Goal: Task Accomplishment & Management: Manage account settings

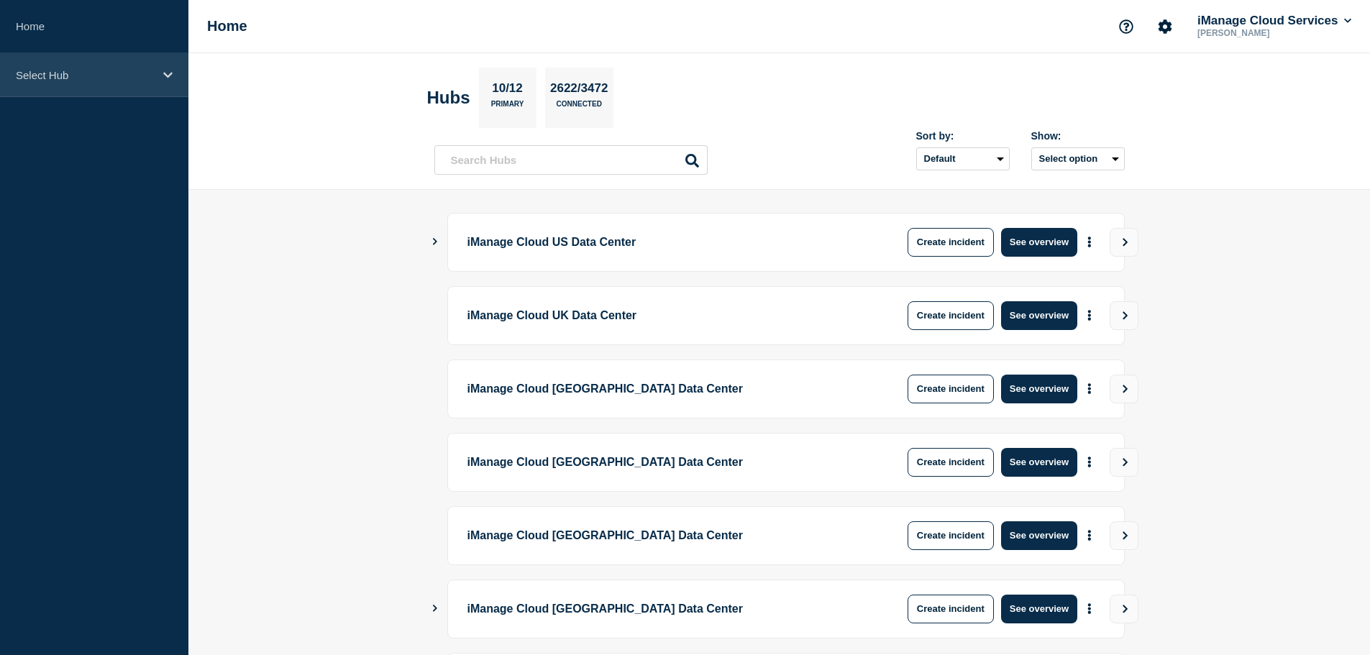
click at [64, 83] on div "Select Hub" at bounding box center [94, 75] width 188 height 44
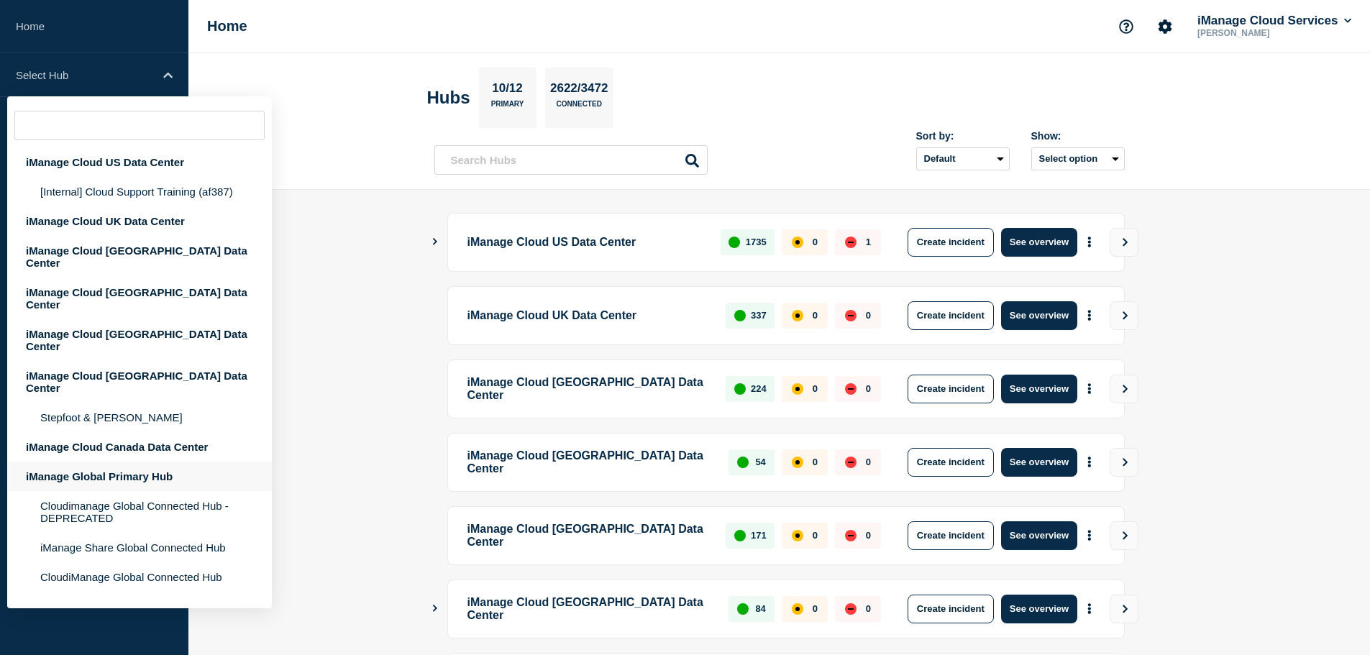
click at [117, 462] on div "iManage Global Primary Hub" at bounding box center [139, 476] width 265 height 29
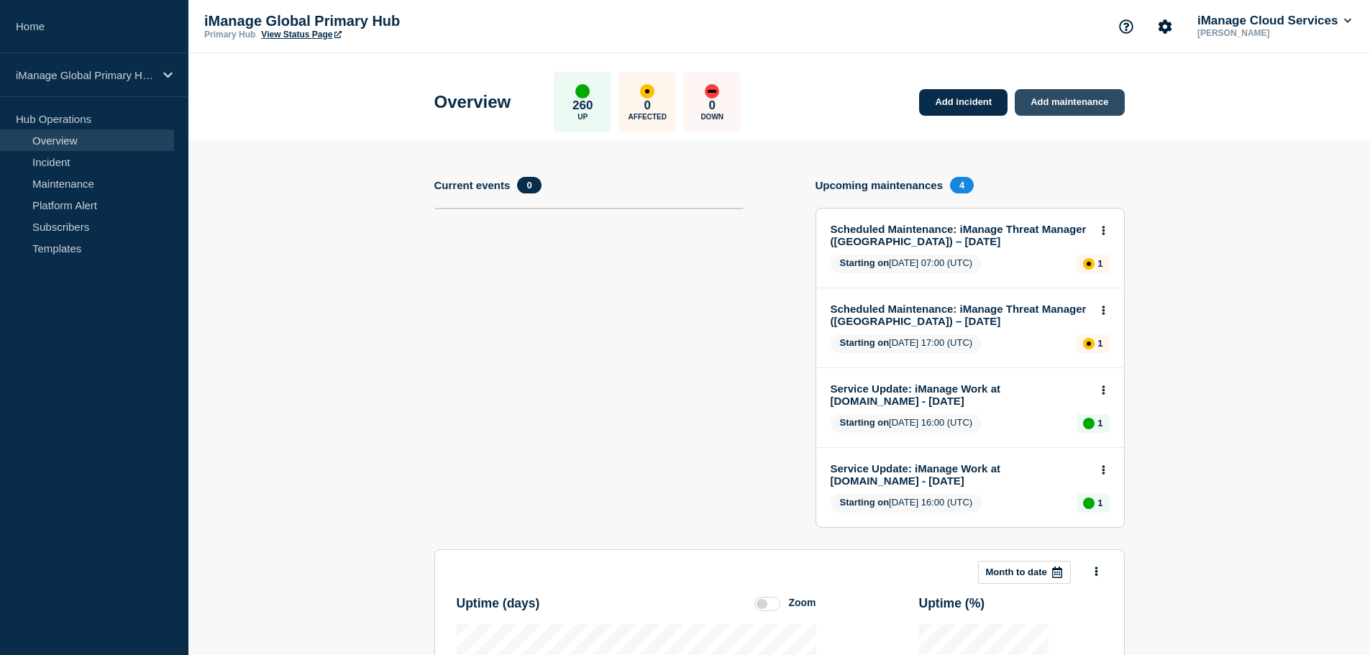
click at [1062, 106] on link "Add maintenance" at bounding box center [1069, 102] width 109 height 27
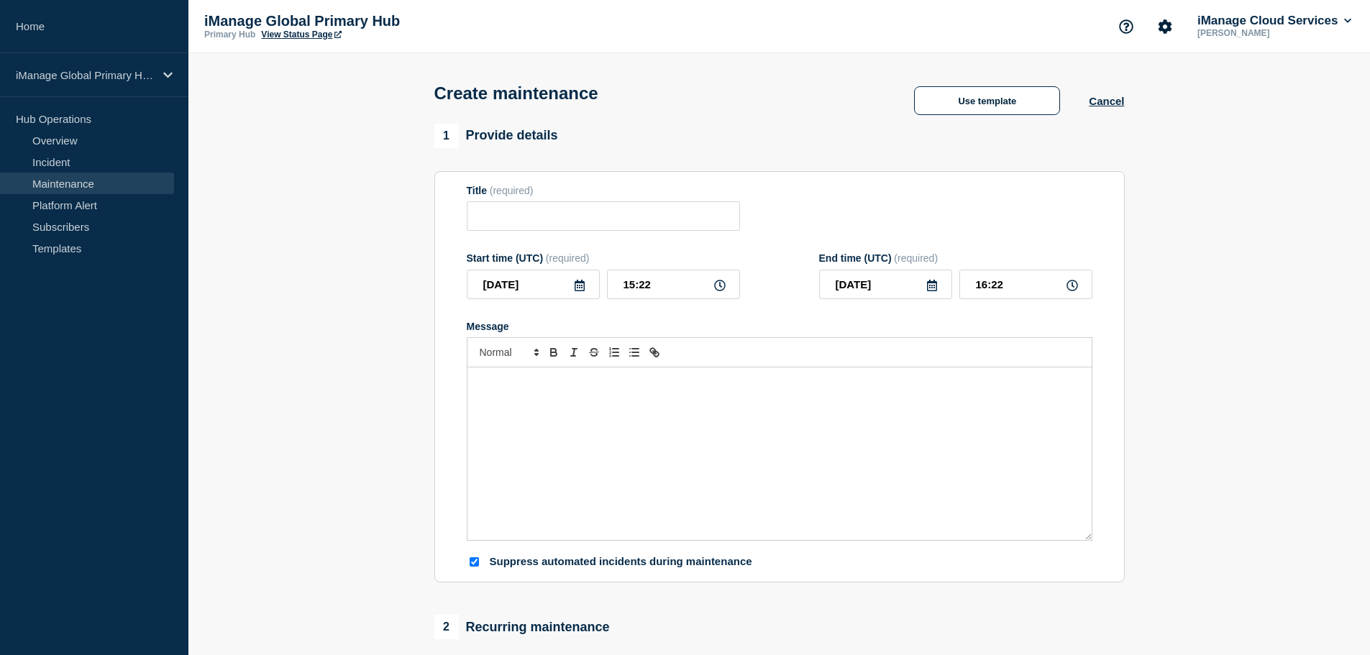
checkbox input "true"
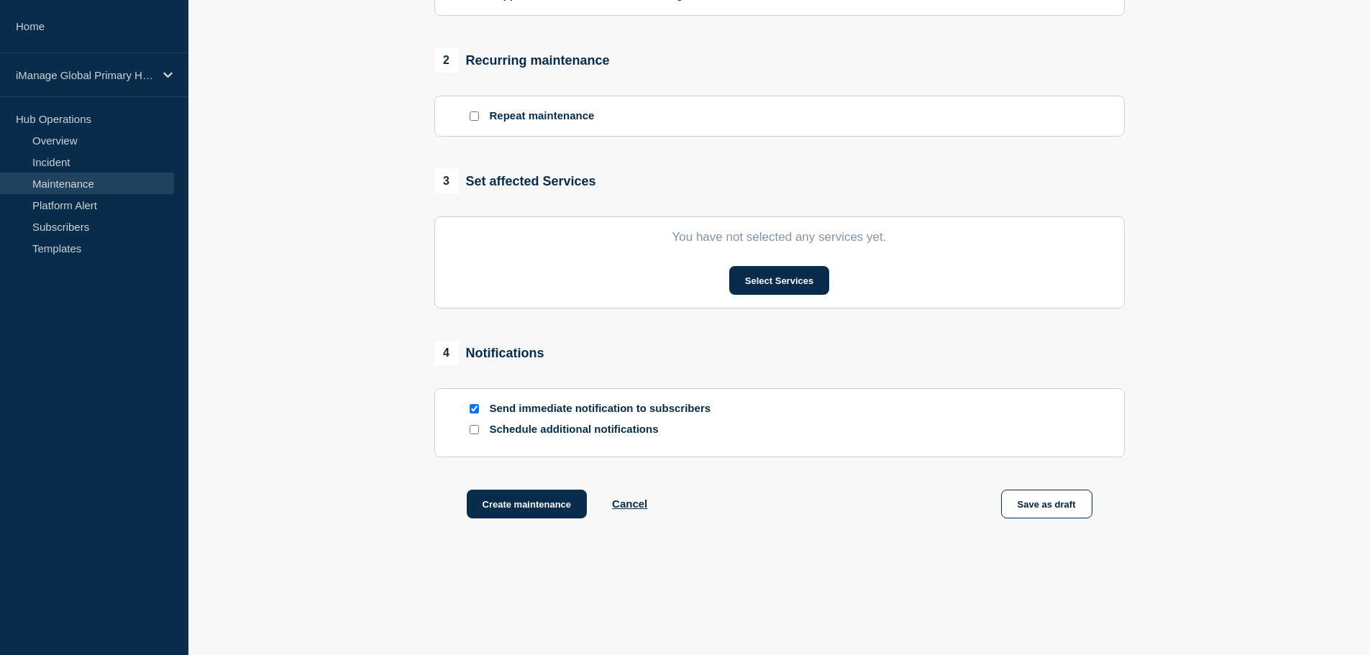
scroll to position [575, 0]
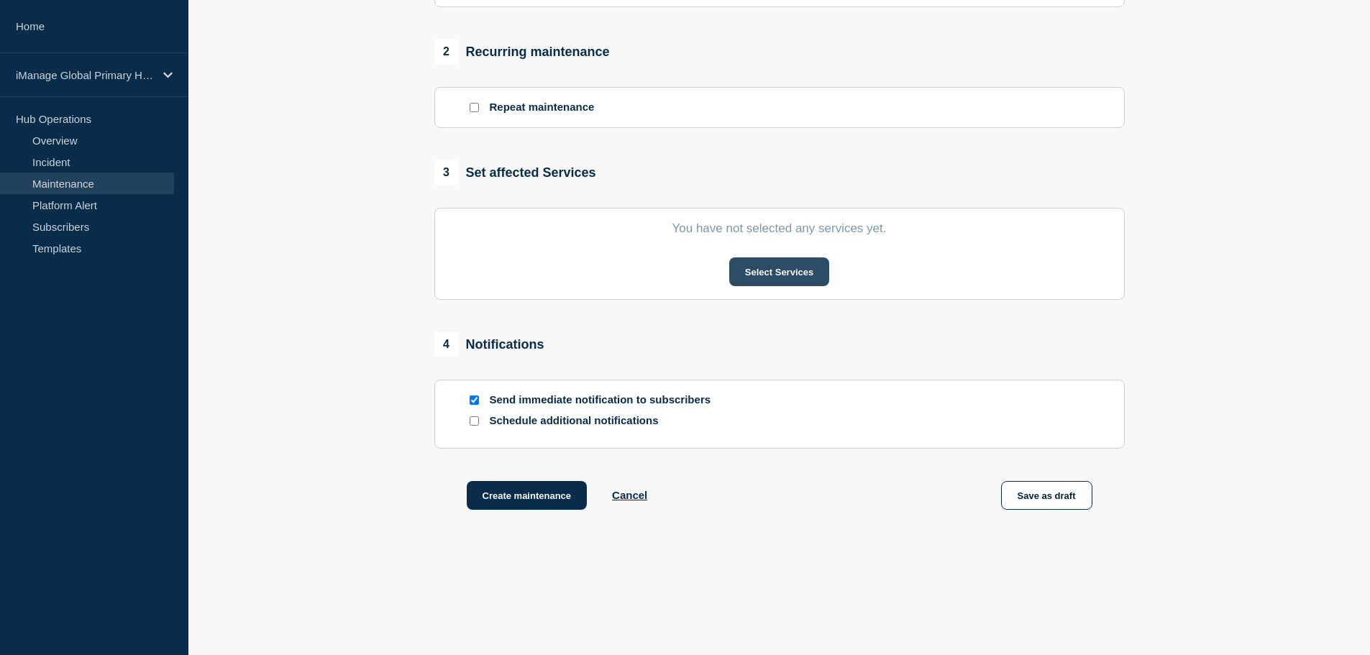
click at [787, 277] on button "Select Services" at bounding box center [779, 271] width 100 height 29
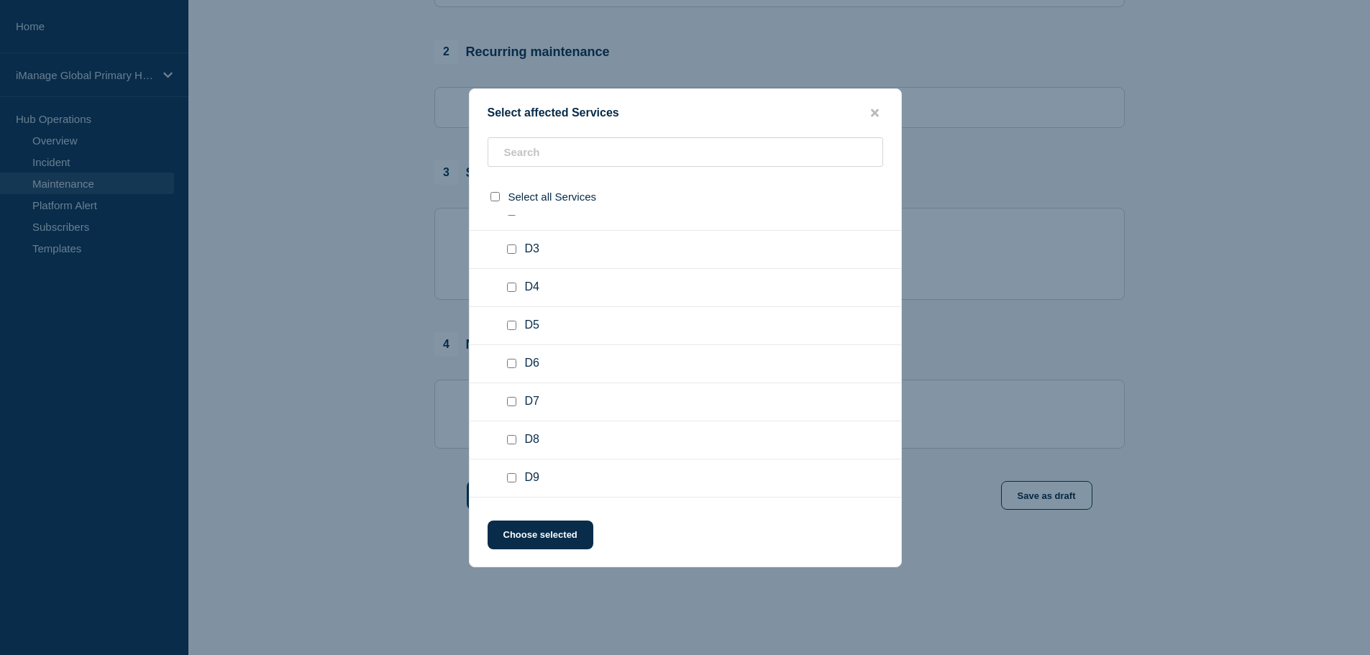
scroll to position [719, 0]
click at [544, 161] on input "text" at bounding box center [686, 151] width 396 height 29
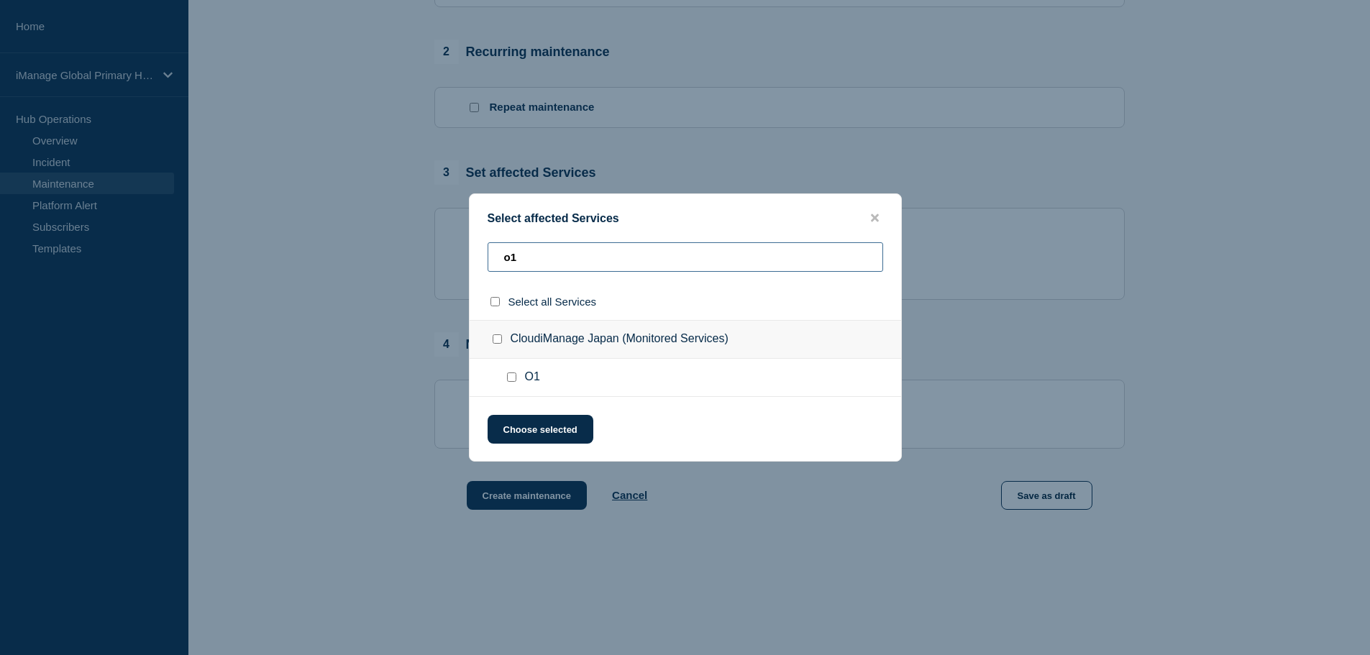
type input "o1"
click at [514, 381] on input "O1 checkbox" at bounding box center [511, 377] width 9 height 9
checkbox input "true"
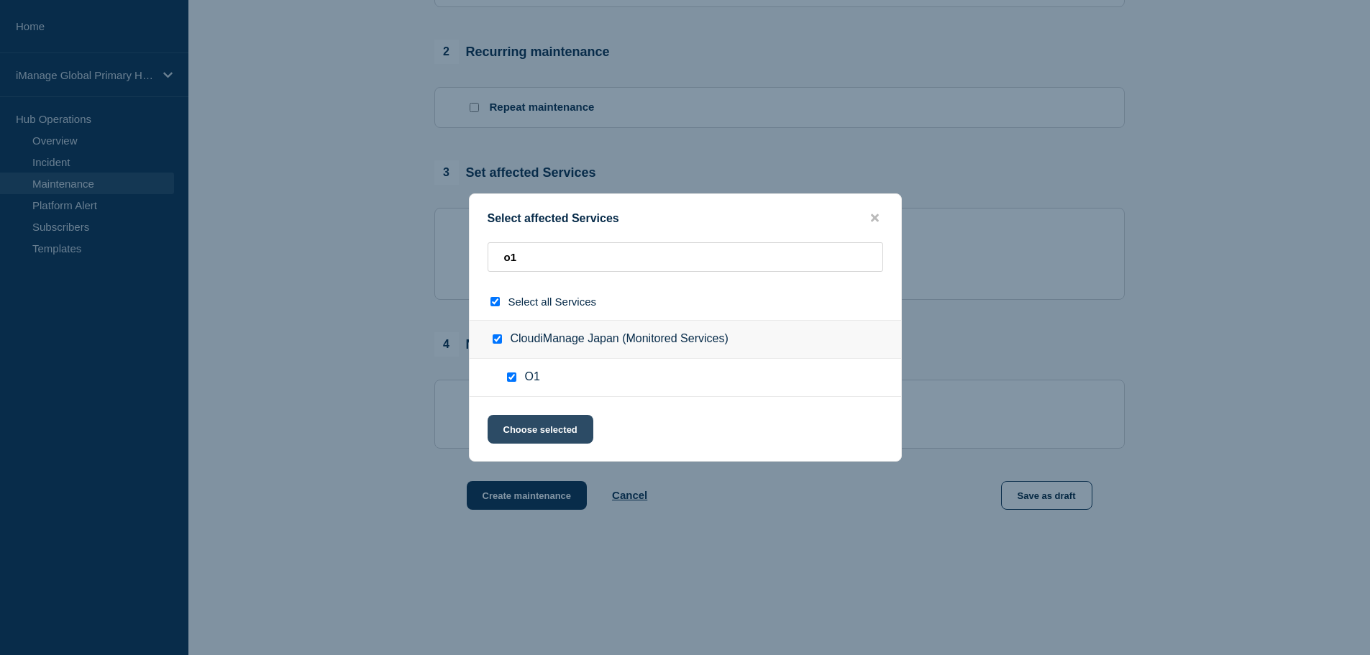
click at [518, 419] on button "Choose selected" at bounding box center [541, 429] width 106 height 29
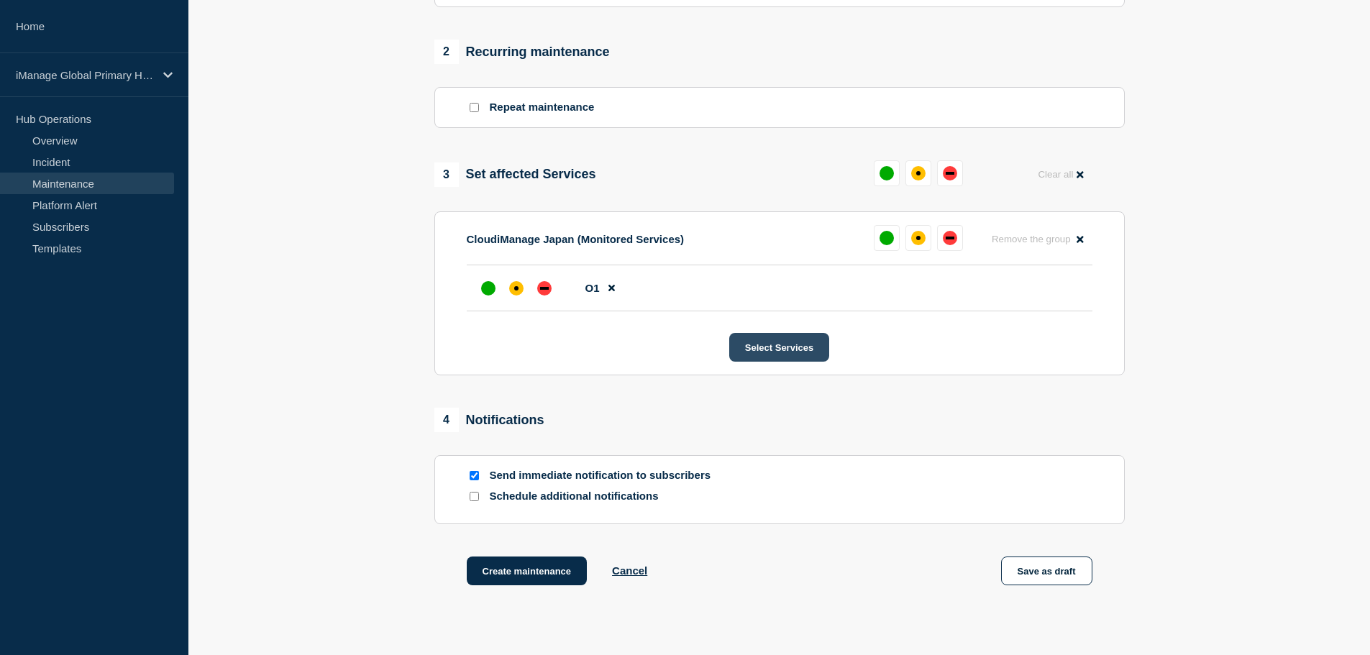
click at [762, 346] on button "Select Services" at bounding box center [779, 347] width 100 height 29
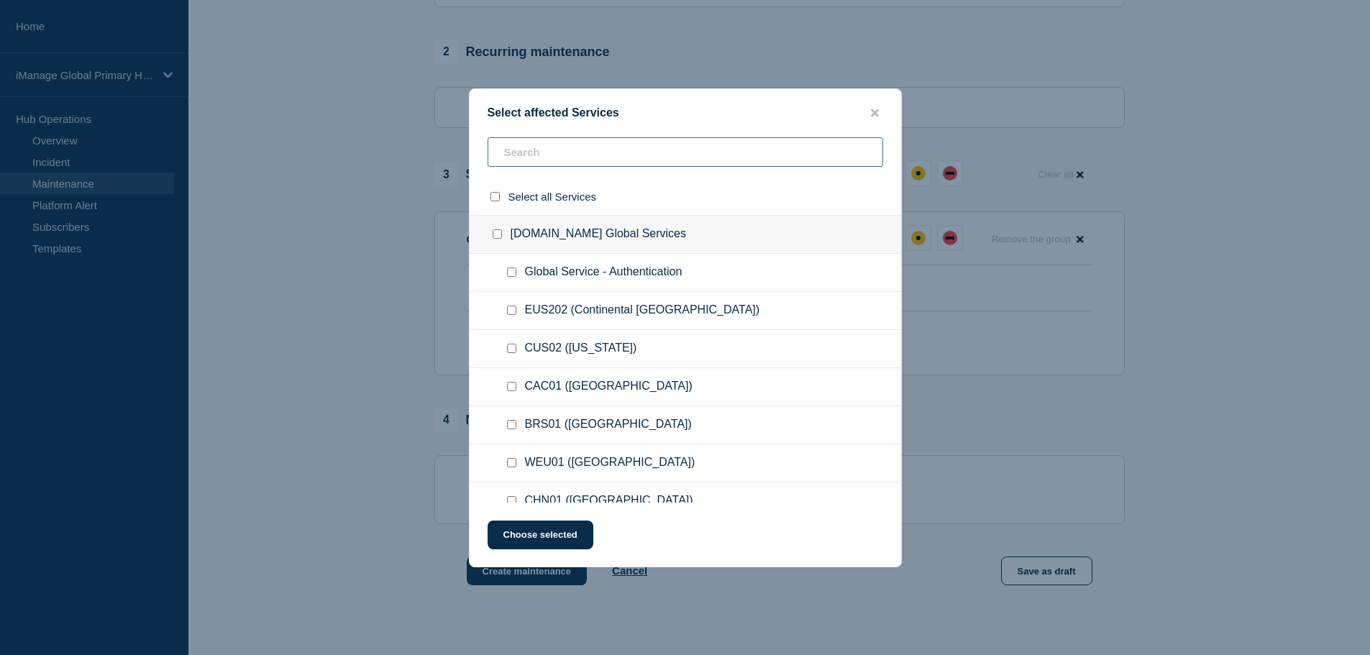
click at [535, 162] on input "text" at bounding box center [686, 151] width 396 height 29
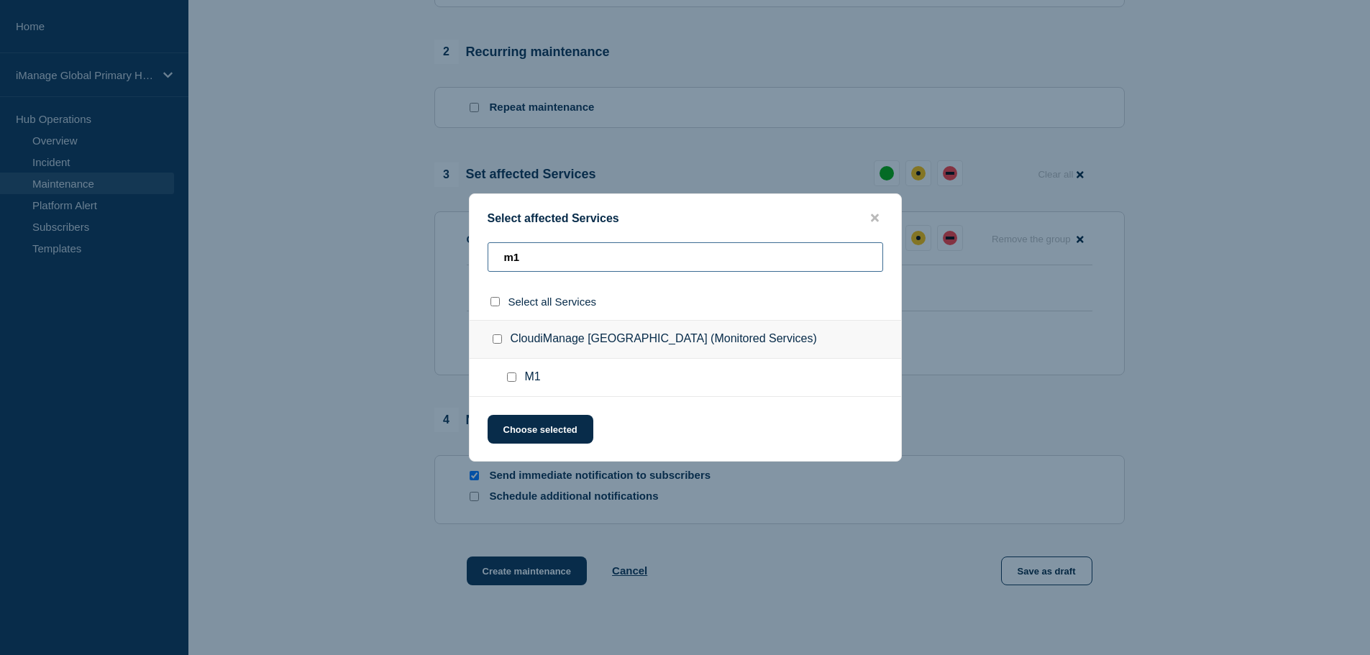
type input "m1"
click at [516, 381] on input "M1 checkbox" at bounding box center [511, 377] width 9 height 9
checkbox input "true"
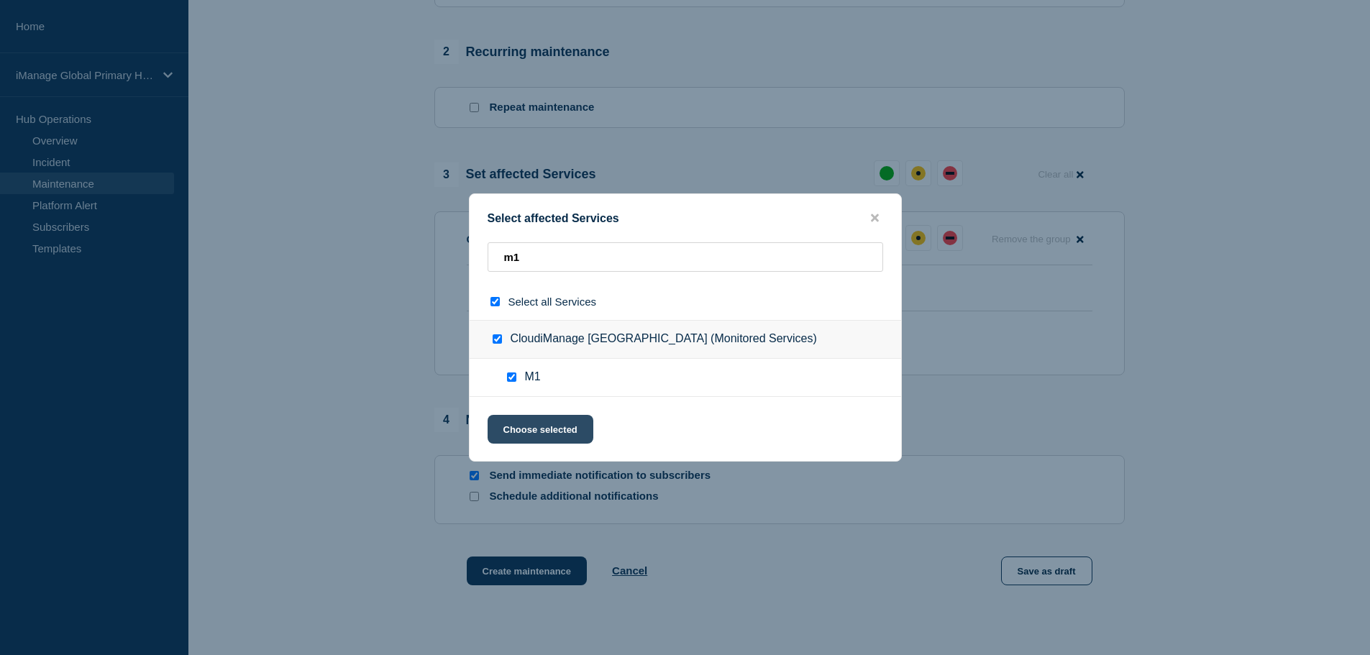
click at [528, 424] on button "Choose selected" at bounding box center [541, 429] width 106 height 29
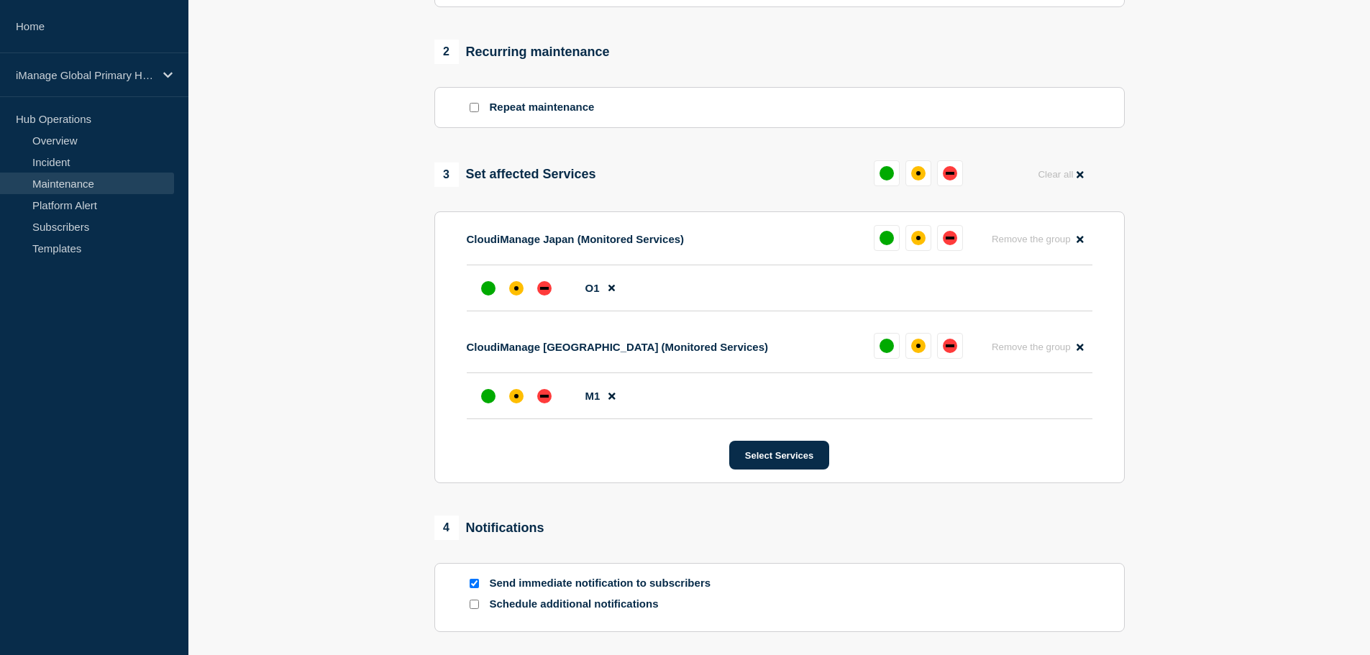
click at [1199, 369] on section "1 Provide details Title (required) Start time (UTC) (required) [DATE] 15:22 End…" at bounding box center [779, 139] width 1182 height 1182
click at [763, 459] on button "Select Services" at bounding box center [779, 455] width 100 height 29
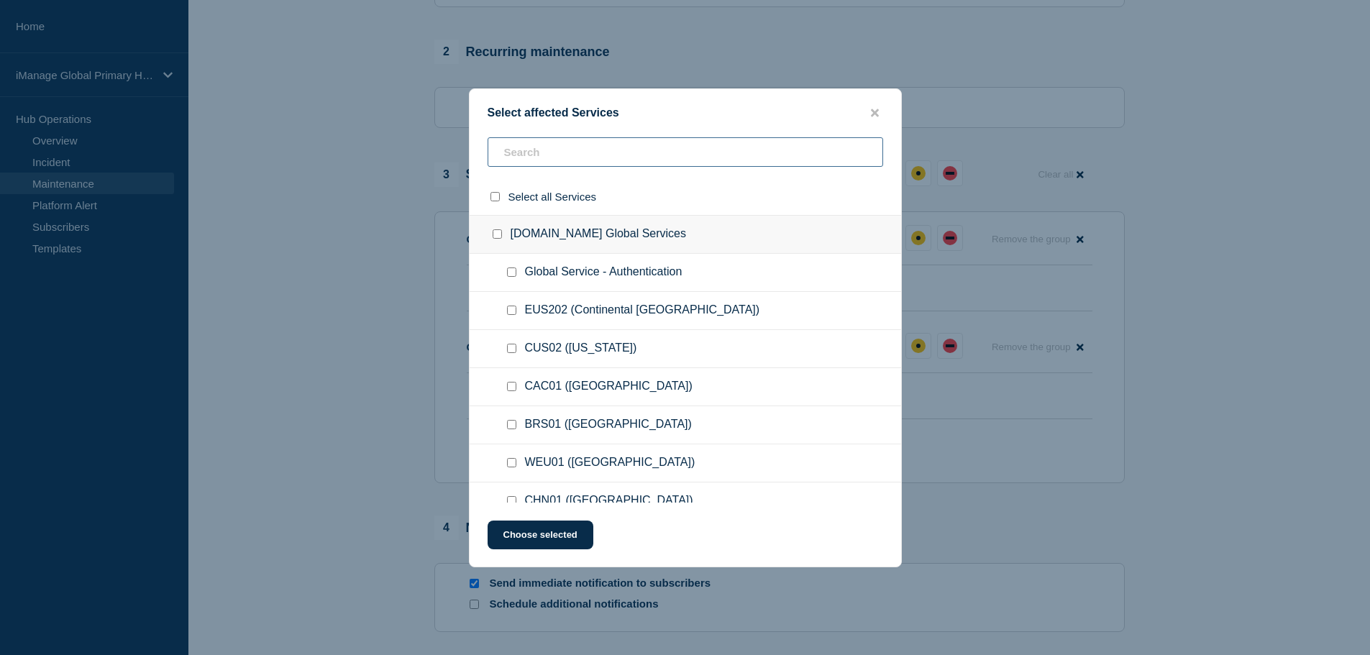
click at [560, 156] on input "text" at bounding box center [686, 151] width 396 height 29
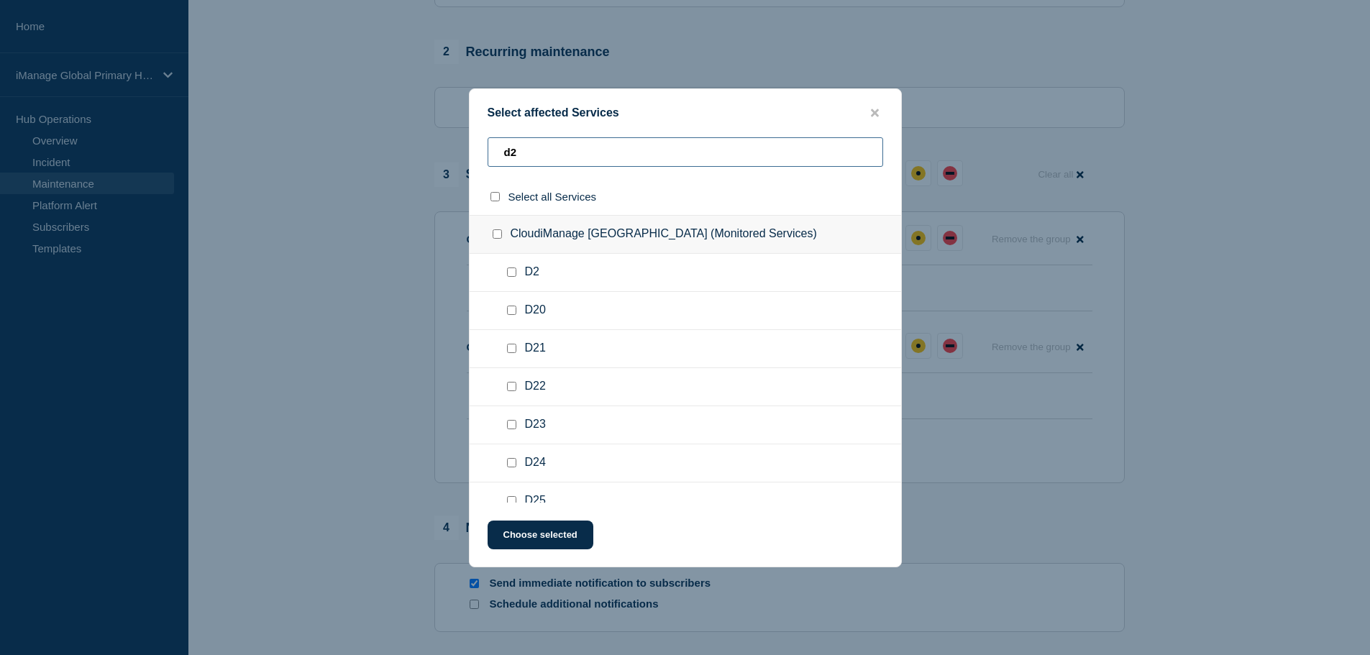
type input "d2"
click at [512, 270] on input "D2 checkbox" at bounding box center [511, 272] width 9 height 9
checkbox input "true"
click at [559, 542] on button "Choose selected" at bounding box center [541, 535] width 106 height 29
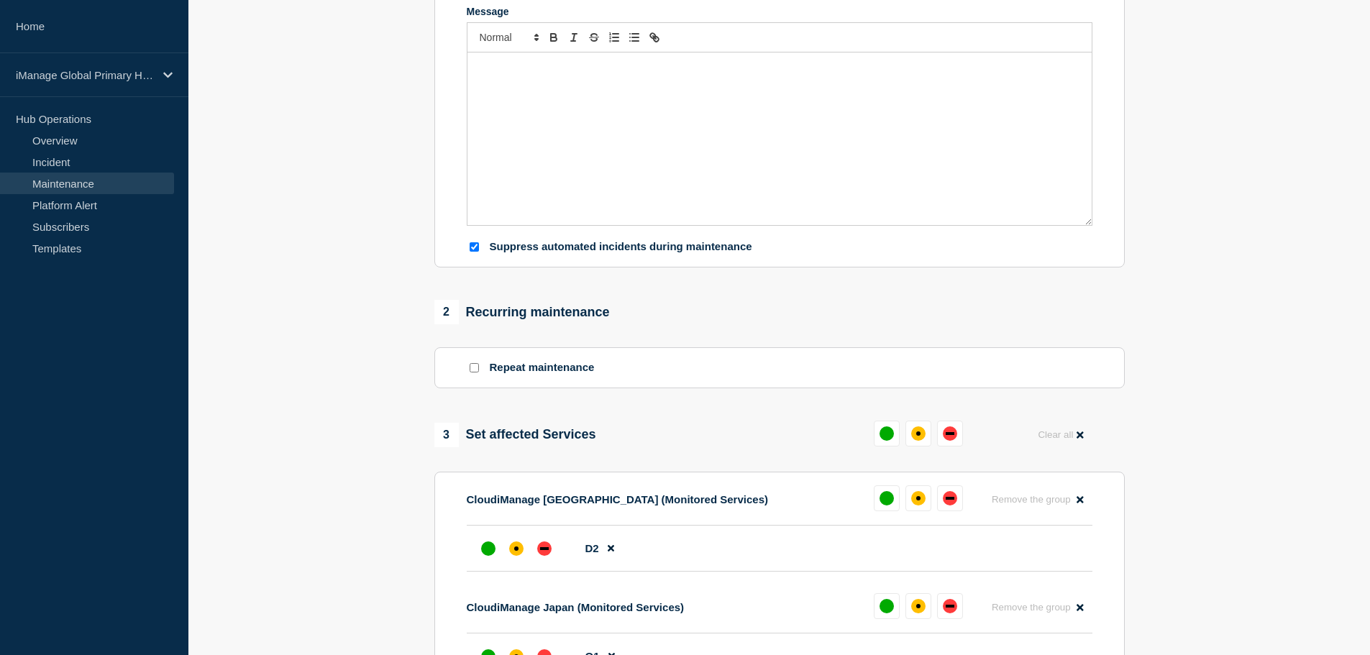
scroll to position [603, 0]
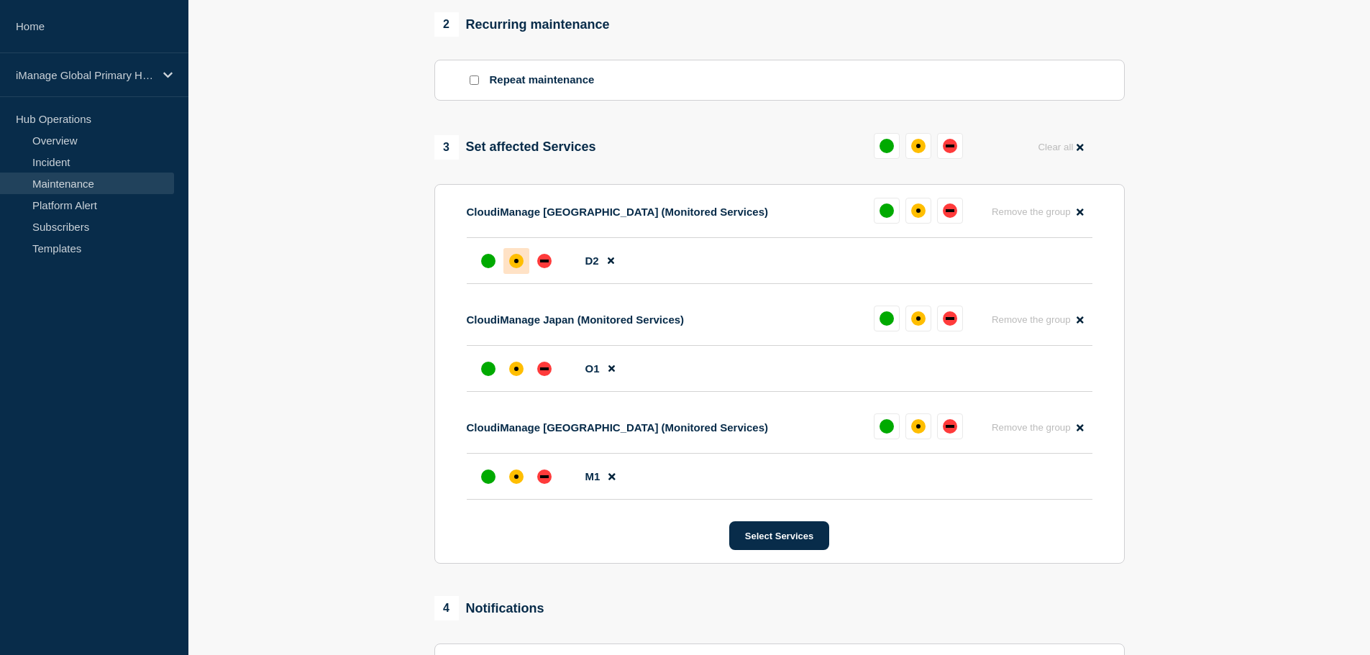
click at [510, 260] on div "affected" at bounding box center [516, 261] width 14 height 14
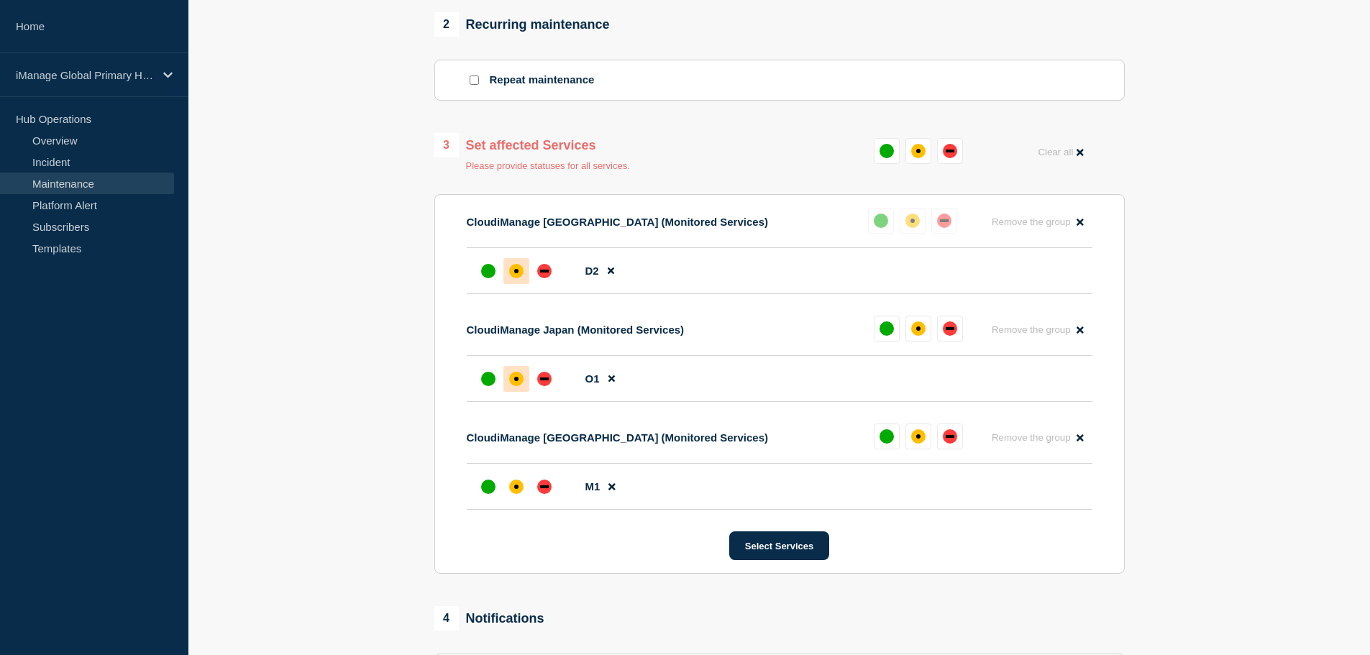
drag, startPoint x: 512, startPoint y: 383, endPoint x: 529, endPoint y: 429, distance: 48.9
click at [512, 383] on div "affected" at bounding box center [516, 379] width 14 height 14
click at [515, 499] on div at bounding box center [516, 487] width 26 height 26
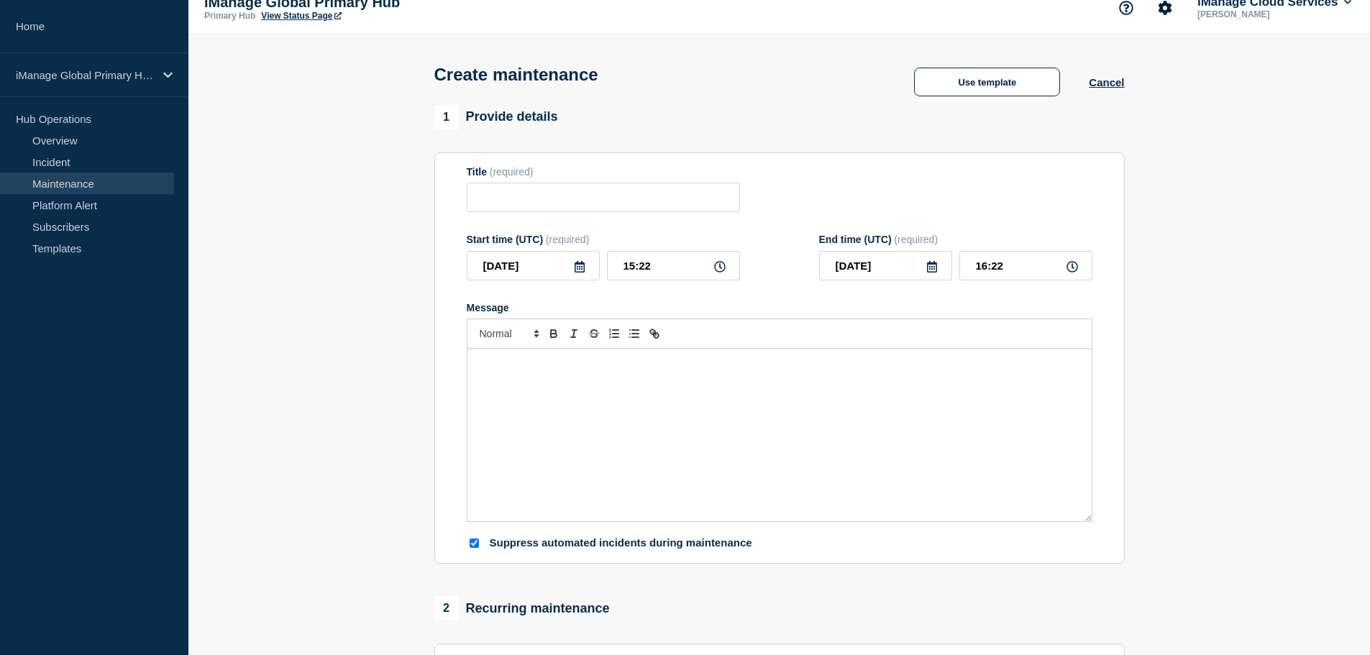
scroll to position [0, 0]
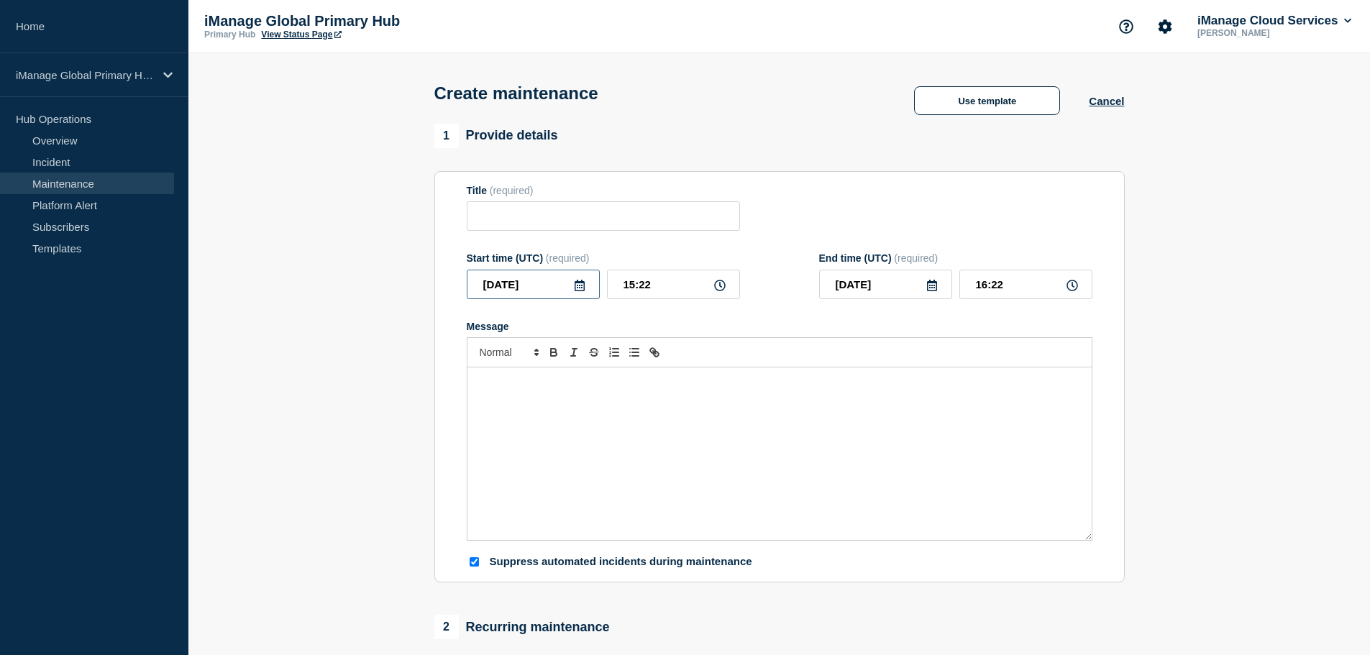
click at [537, 285] on input "[DATE]" at bounding box center [533, 284] width 133 height 29
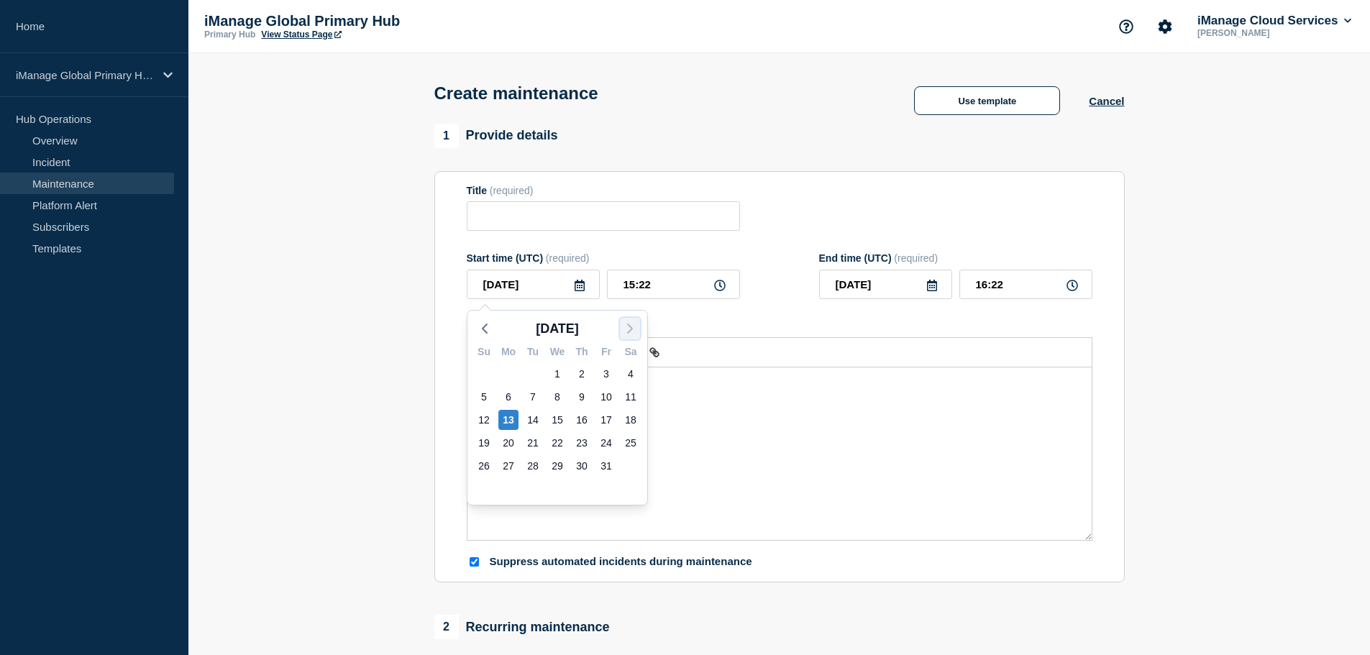
click at [629, 332] on polyline "button" at bounding box center [630, 328] width 4 height 9
click at [633, 375] on div "1" at bounding box center [631, 374] width 20 height 20
type input "[DATE]"
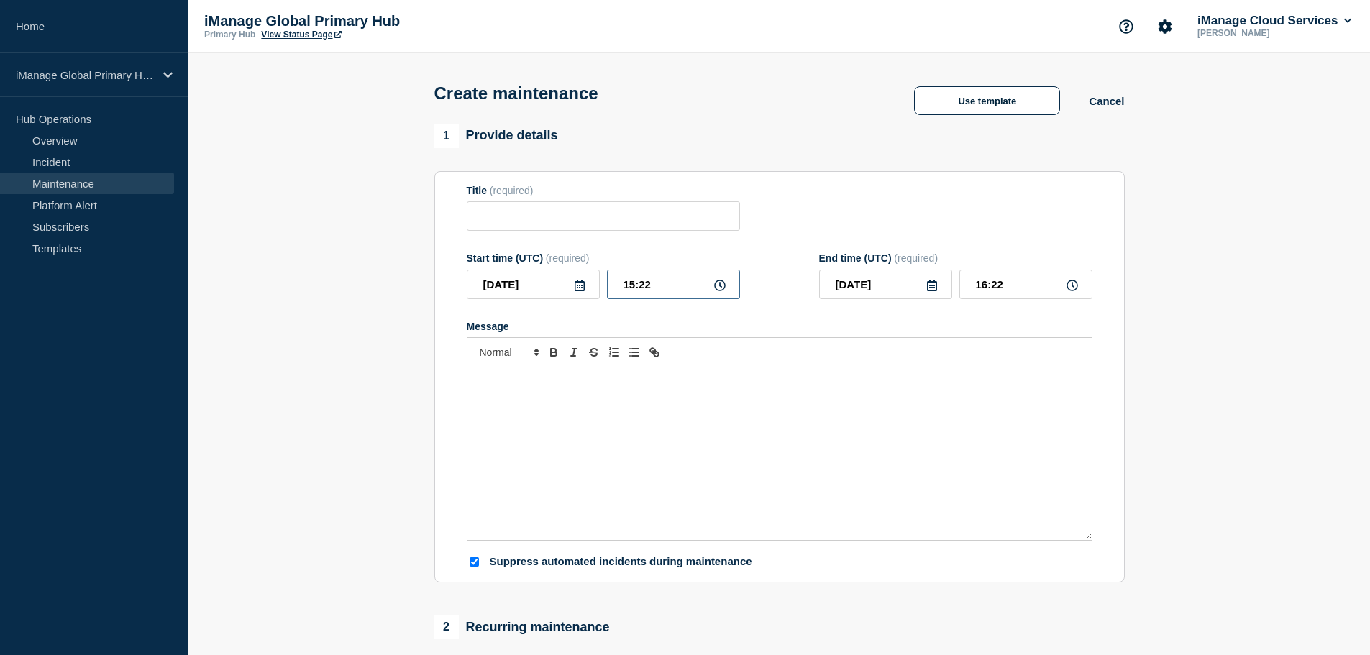
drag, startPoint x: 625, startPoint y: 286, endPoint x: 547, endPoint y: 294, distance: 78.1
click at [550, 292] on div "[DATE] 15:22" at bounding box center [603, 284] width 273 height 29
type input "20:00"
click at [988, 290] on input "21:00" at bounding box center [1025, 284] width 133 height 29
type input "23:00"
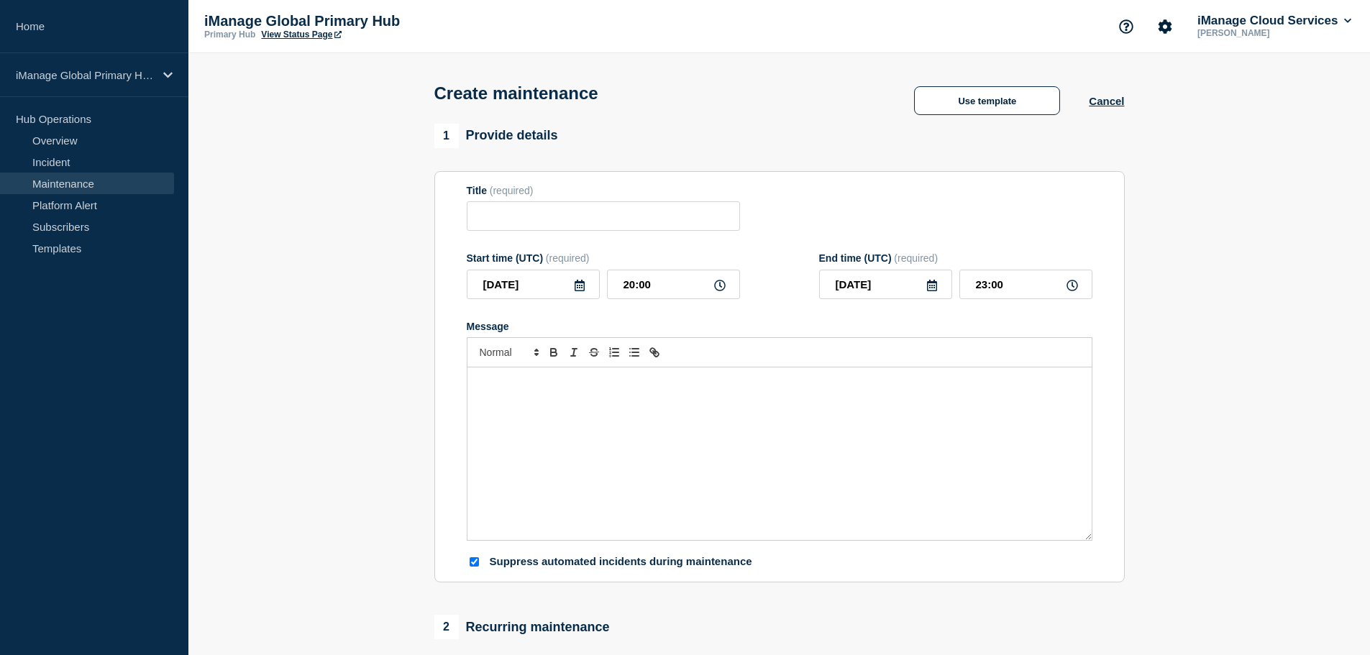
click at [472, 567] on input "Suppress automated incidents during maintenance" at bounding box center [474, 561] width 9 height 9
checkbox input "false"
click at [565, 402] on div "Message" at bounding box center [779, 454] width 624 height 173
click at [511, 411] on div "Message" at bounding box center [779, 454] width 624 height 173
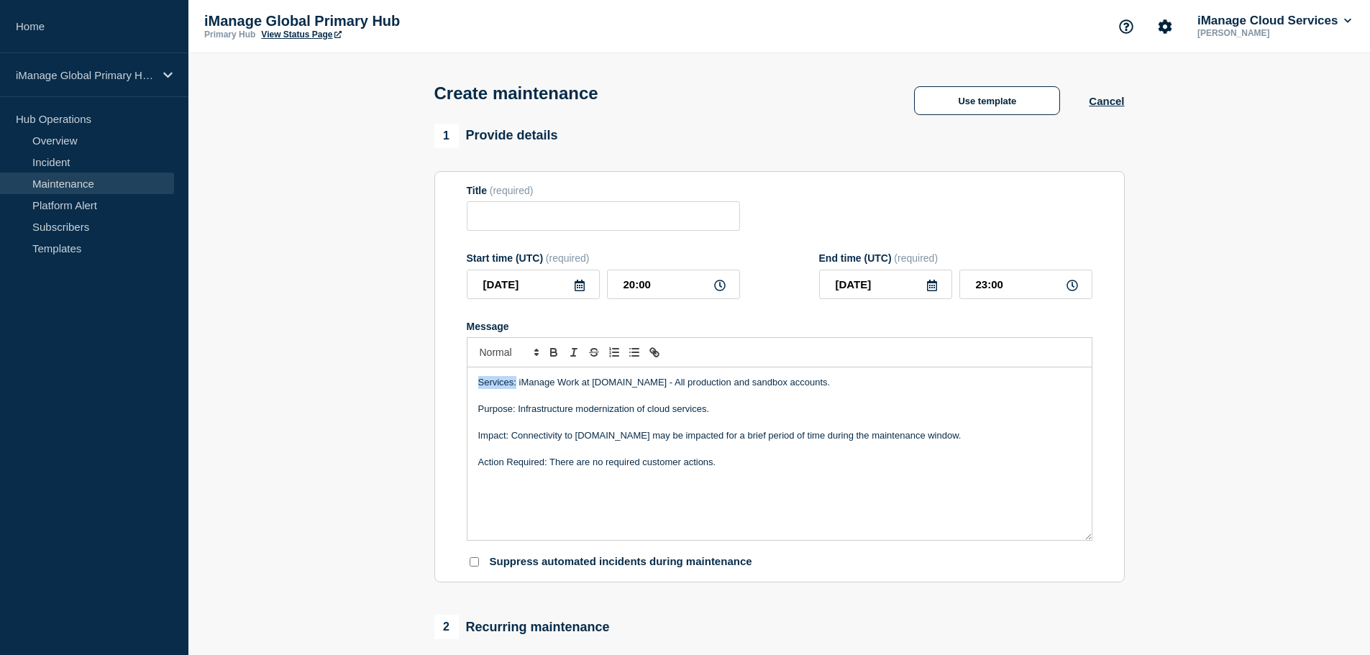
drag, startPoint x: 516, startPoint y: 385, endPoint x: 424, endPoint y: 388, distance: 92.1
drag, startPoint x: 514, startPoint y: 415, endPoint x: 415, endPoint y: 415, distance: 98.5
drag, startPoint x: 511, startPoint y: 438, endPoint x: 437, endPoint y: 450, distance: 75.1
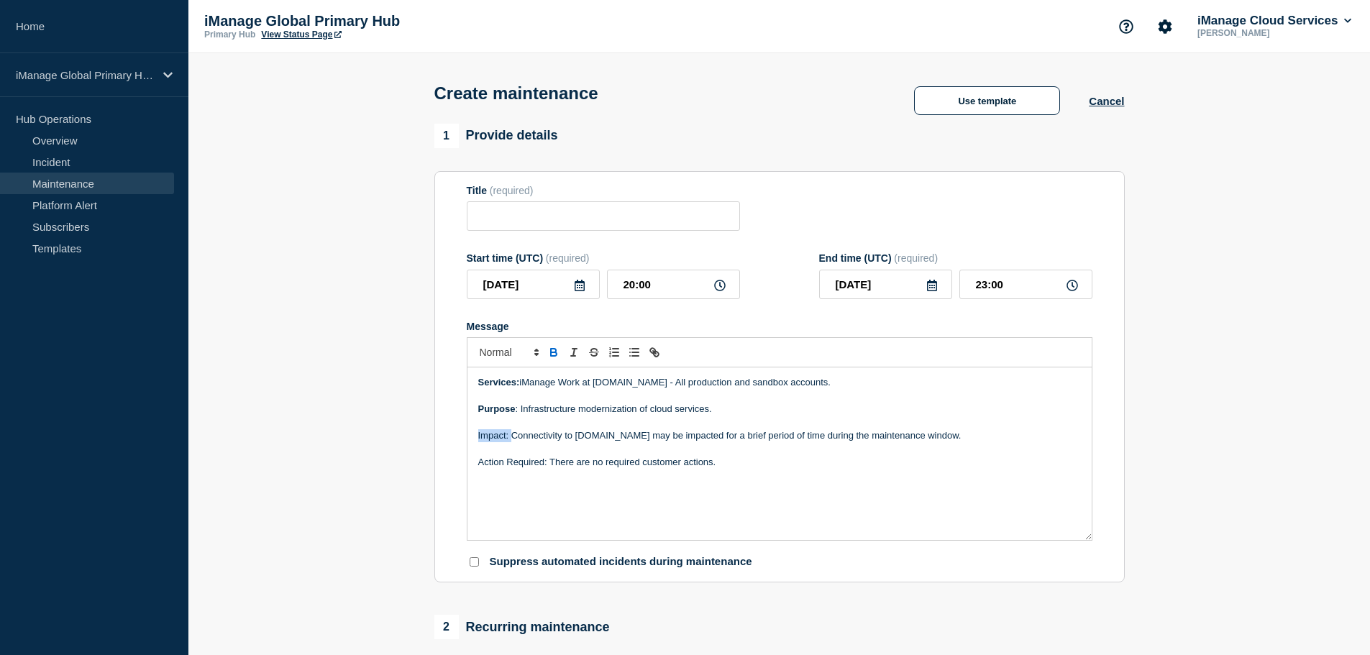
drag, startPoint x: 549, startPoint y: 467, endPoint x: 426, endPoint y: 470, distance: 122.3
drag, startPoint x: 734, startPoint y: 406, endPoint x: 788, endPoint y: 429, distance: 59.3
click at [734, 403] on p "Message" at bounding box center [779, 396] width 603 height 13
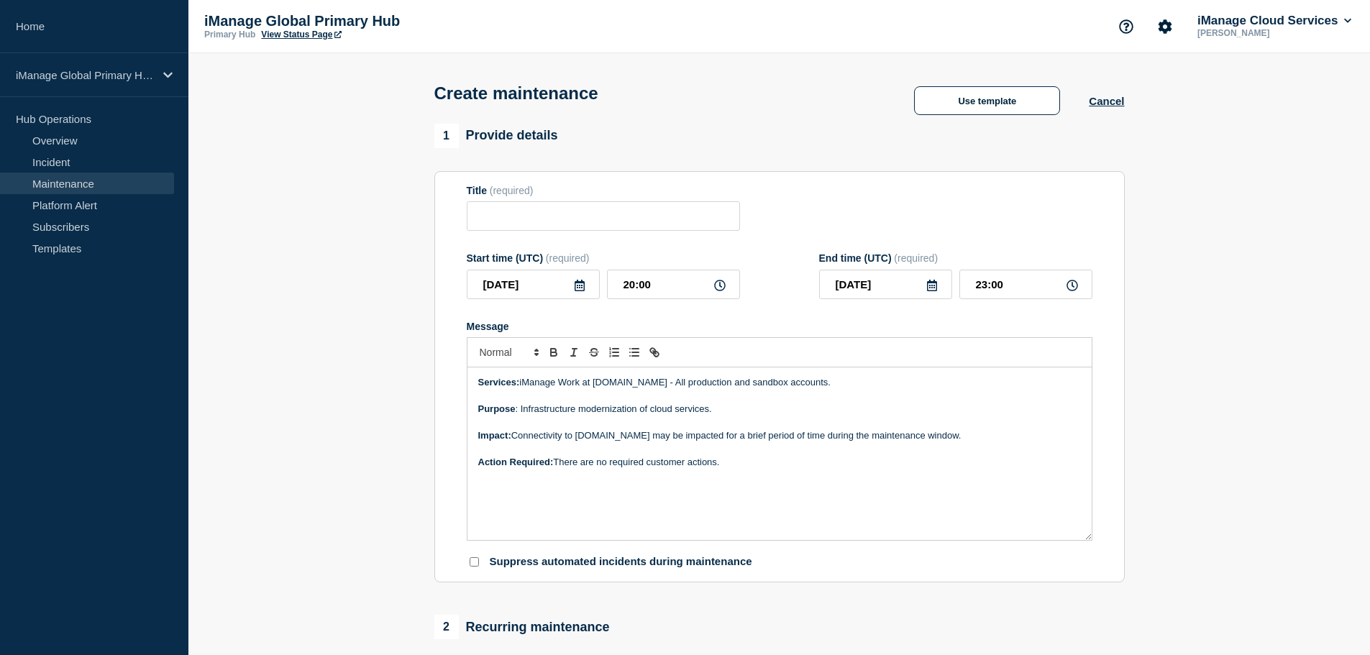
click at [747, 413] on p "Purpose : Infrastructure modernization of cloud services." at bounding box center [779, 409] width 603 height 13
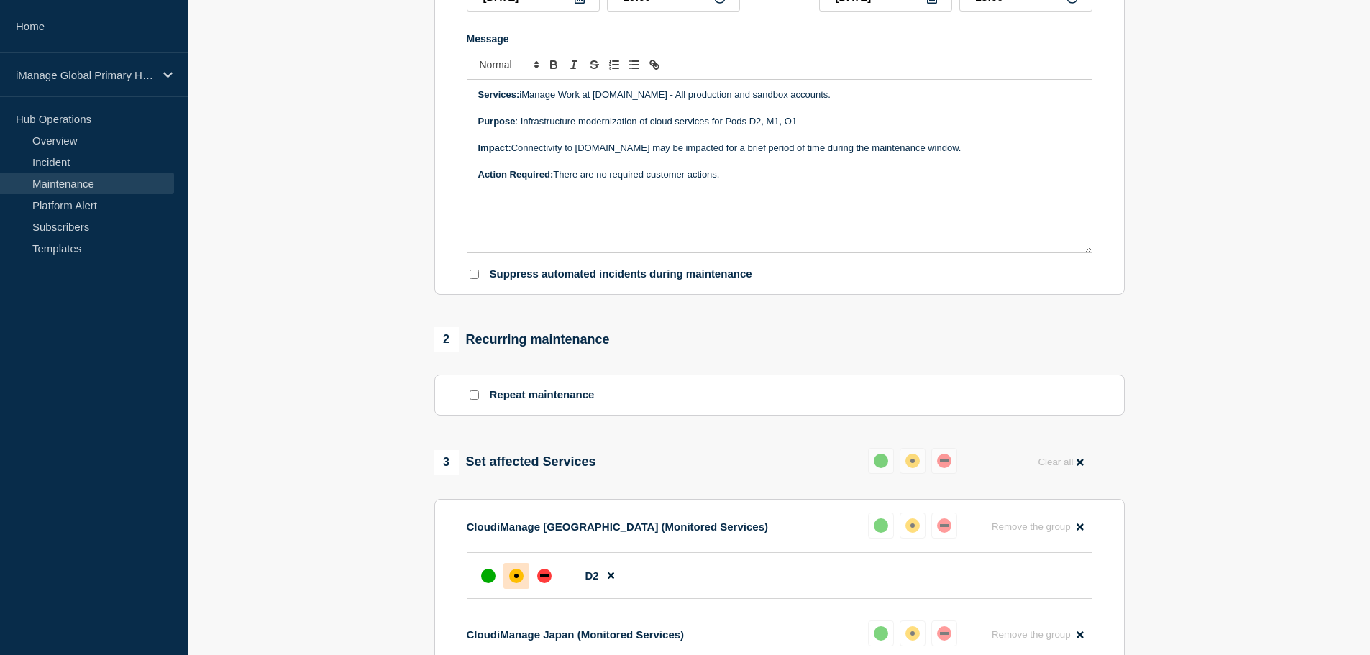
scroll to position [72, 0]
